Goal: Information Seeking & Learning: Stay updated

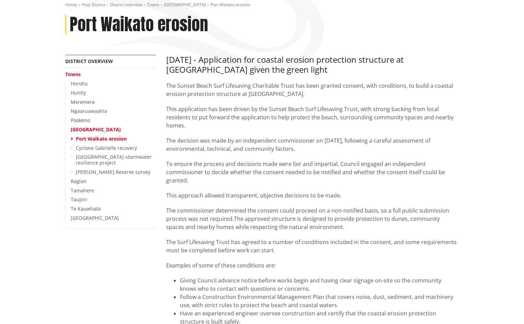
scroll to position [69, 0]
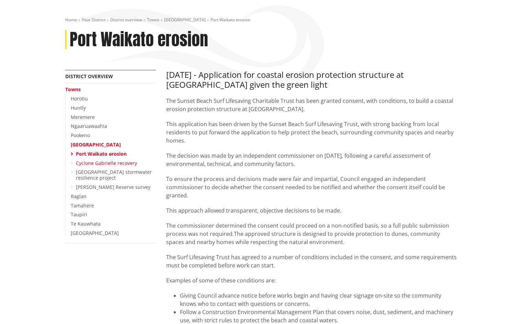
click at [127, 161] on link "Cyclone Gabrielle recovery" at bounding box center [106, 163] width 61 height 7
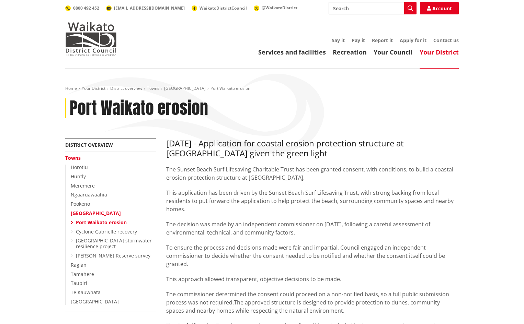
scroll to position [69, 0]
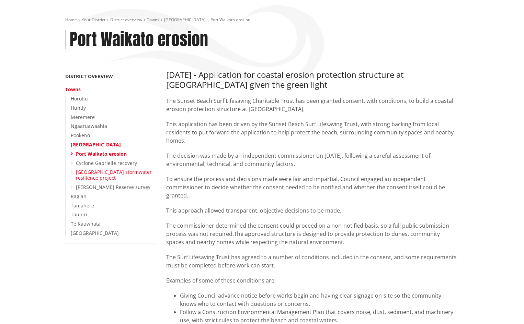
click at [101, 173] on link "[GEOGRAPHIC_DATA] stormwater resilience project" at bounding box center [114, 175] width 76 height 12
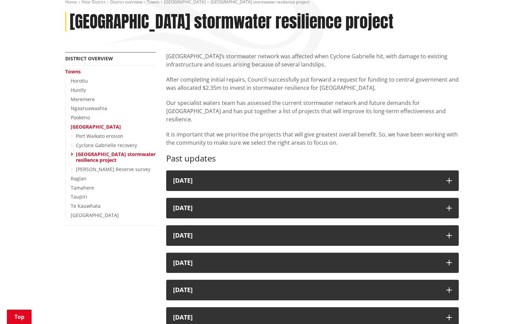
scroll to position [103, 0]
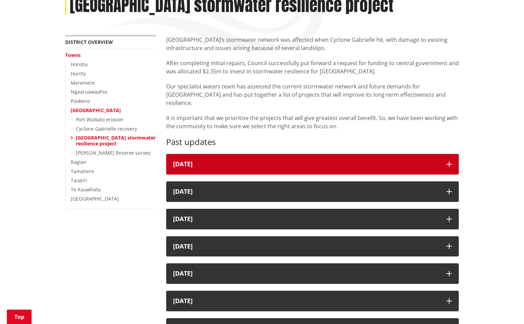
click at [208, 161] on div "15 August" at bounding box center [306, 164] width 266 height 7
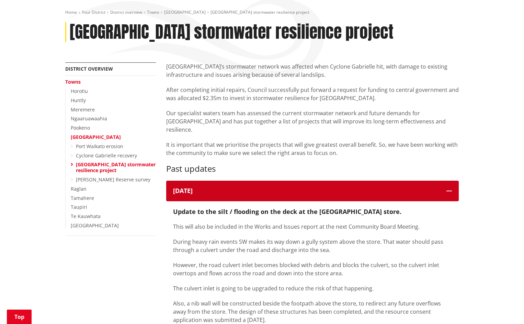
scroll to position [69, 0]
